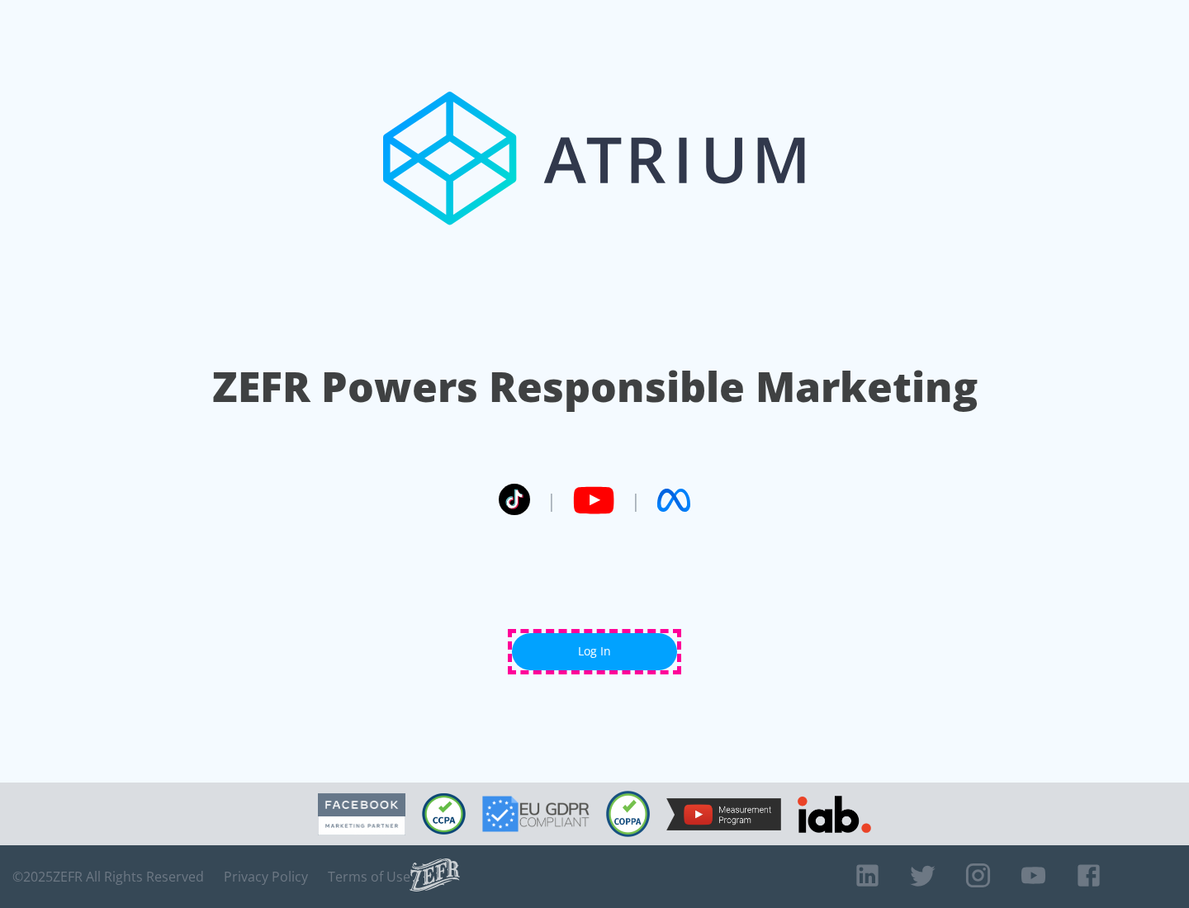
click at [594, 651] on link "Log In" at bounding box center [594, 651] width 165 height 37
